Goal: Book appointment/travel/reservation

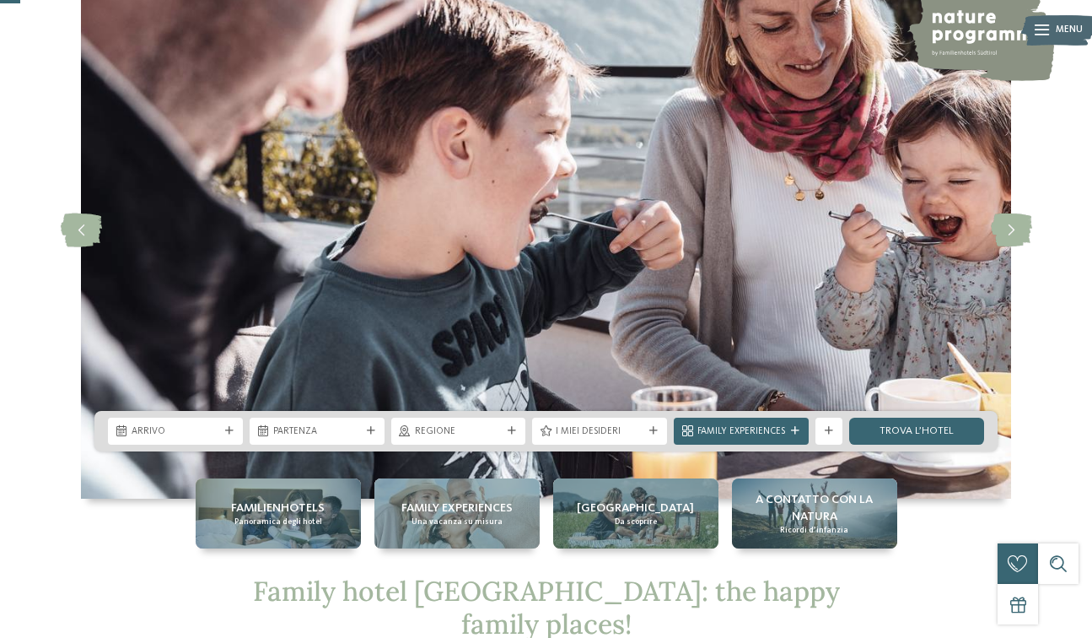
click at [223, 437] on div "Arrivo" at bounding box center [175, 431] width 135 height 27
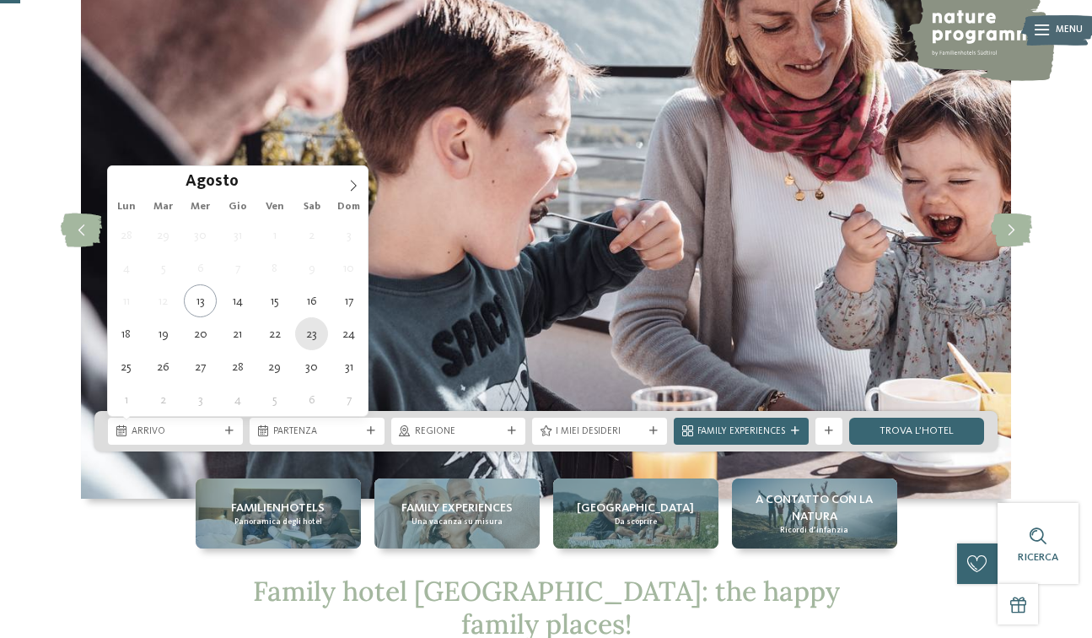
type div "[DATE]"
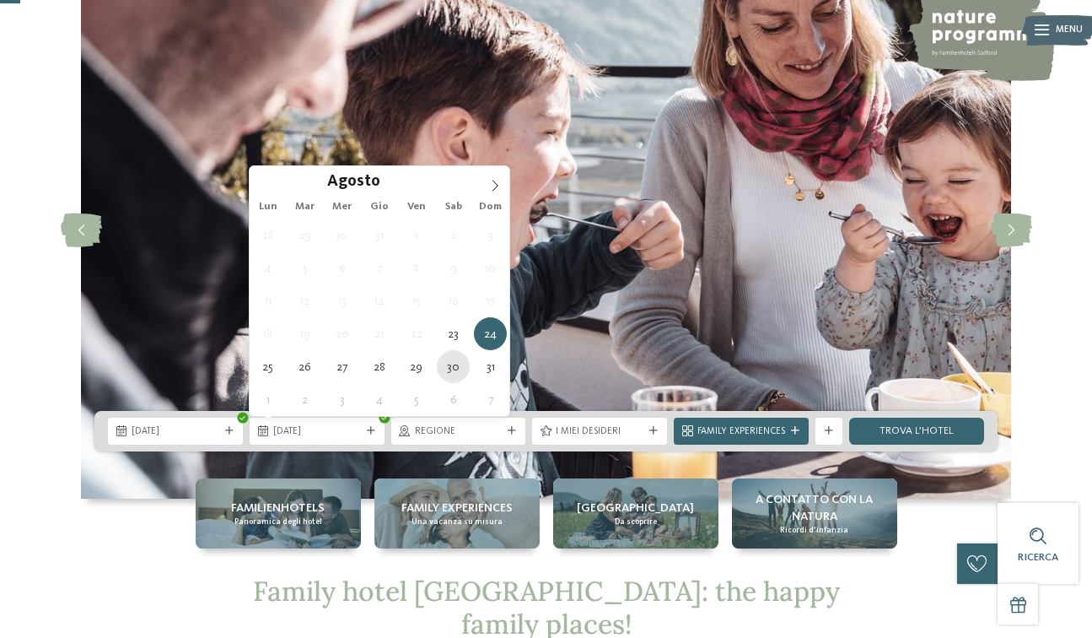
type div "[DATE]"
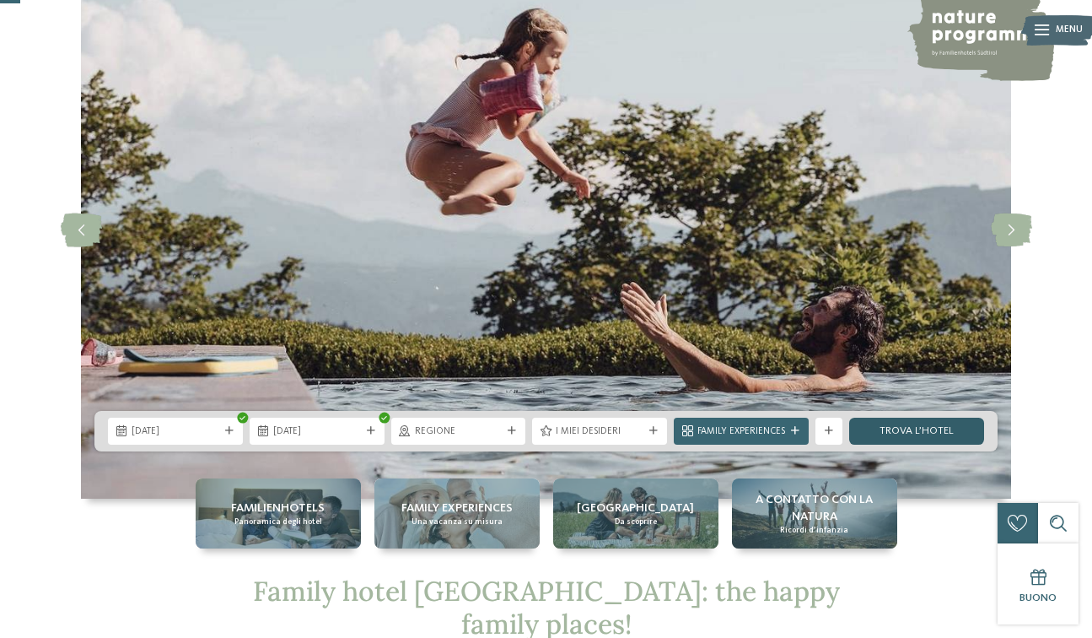
click at [919, 432] on link "trova l’hotel" at bounding box center [916, 431] width 135 height 27
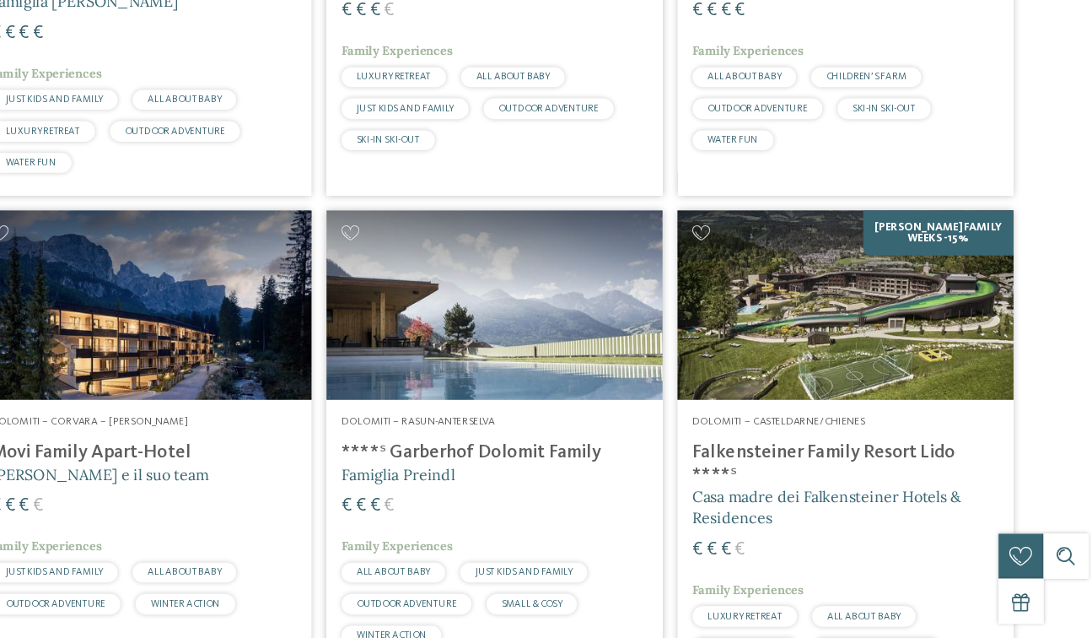
scroll to position [1963, 0]
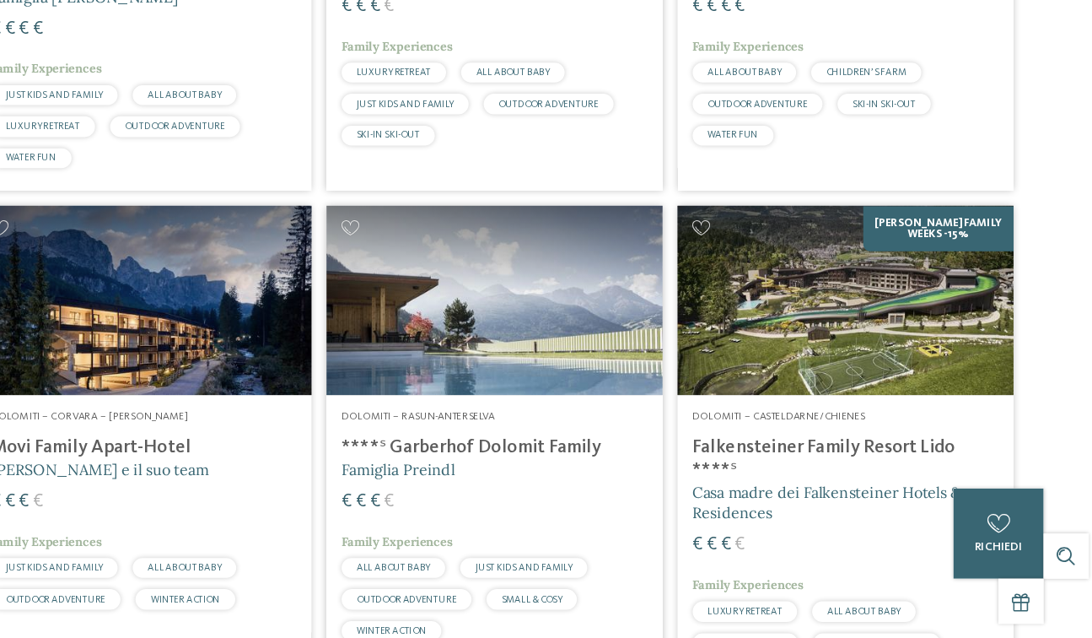
click at [855, 456] on h4 "Falkensteiner Family Resort Lido ****ˢ" at bounding box center [861, 476] width 274 height 40
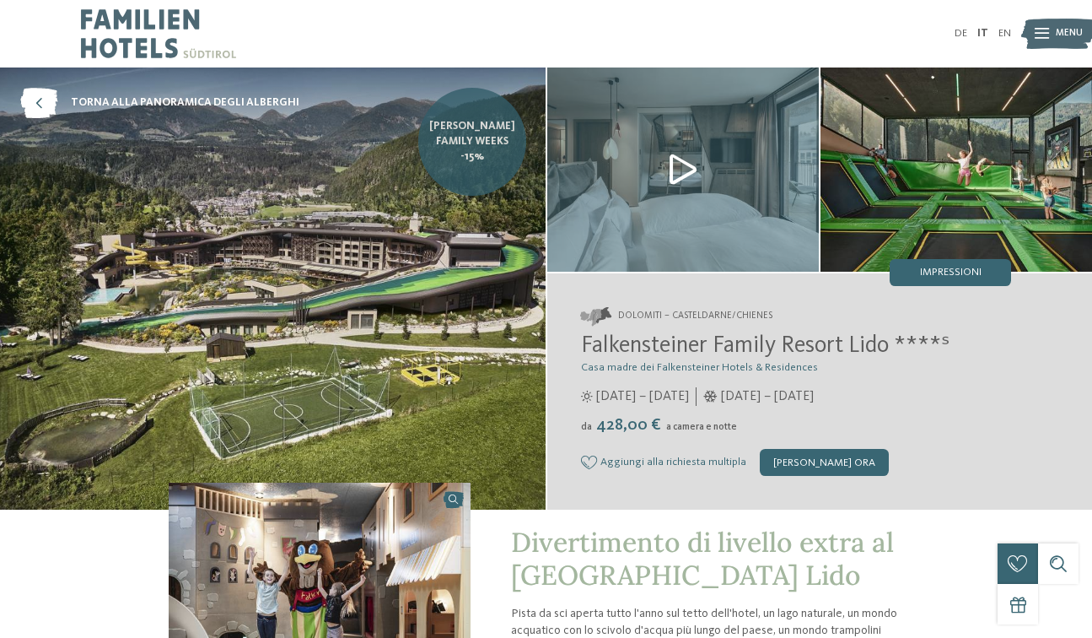
click at [478, 142] on span "[PERSON_NAME] Family Weeks -15%" at bounding box center [473, 142] width 88 height 46
